Goal: Task Accomplishment & Management: Manage account settings

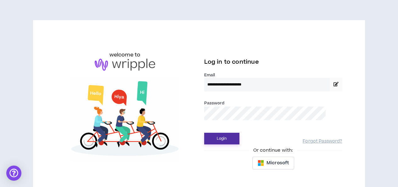
click at [223, 136] on button "Login" at bounding box center [221, 138] width 35 height 12
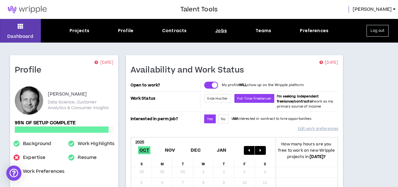
click at [221, 28] on div "Jobs" at bounding box center [221, 30] width 12 height 7
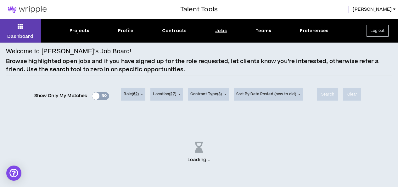
click at [103, 96] on div "Show Only My Matches Yes No" at bounding box center [71, 95] width 75 height 9
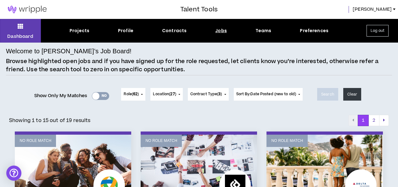
click at [103, 93] on div "Yes No" at bounding box center [100, 96] width 17 height 8
